Goal: Browse casually: Explore the website without a specific task or goal

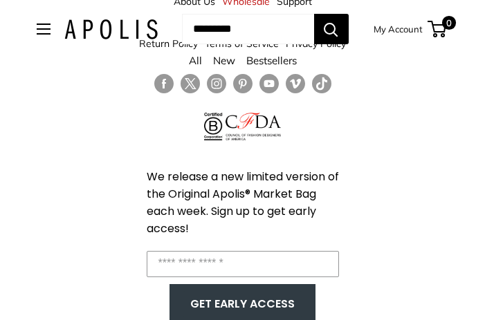
click at [37, 26] on span "Open menu" at bounding box center [44, 29] width 14 height 11
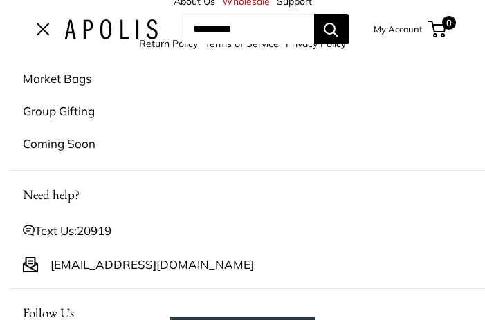
click at [50, 84] on link "Market Bags" at bounding box center [251, 78] width 457 height 32
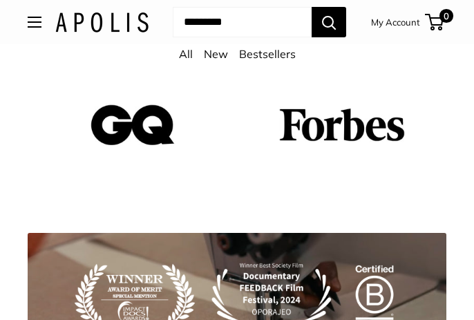
scroll to position [1936, 0]
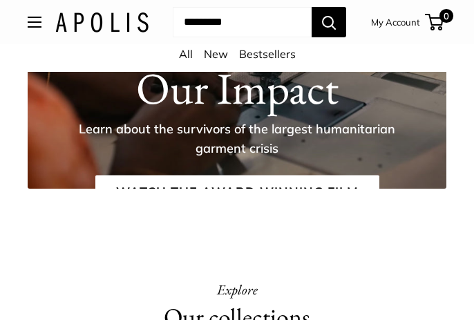
click at [261, 57] on link "Bestsellers" at bounding box center [267, 54] width 57 height 14
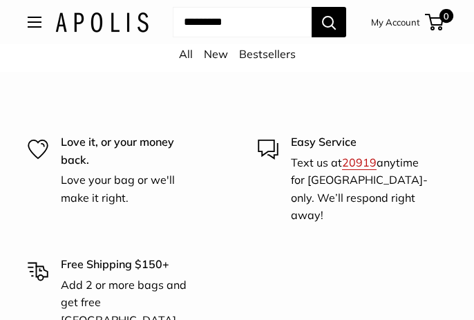
scroll to position [346, 0]
